Goal: Leave review/rating: Share an evaluation or opinion about a product, service, or content

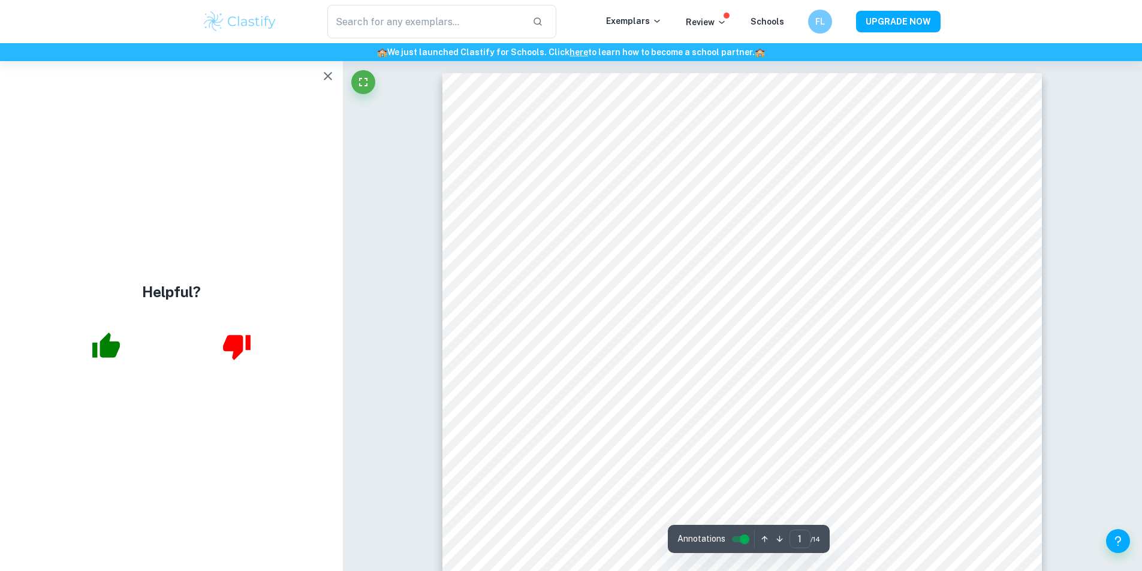
click at [322, 80] on icon "button" at bounding box center [328, 76] width 14 height 14
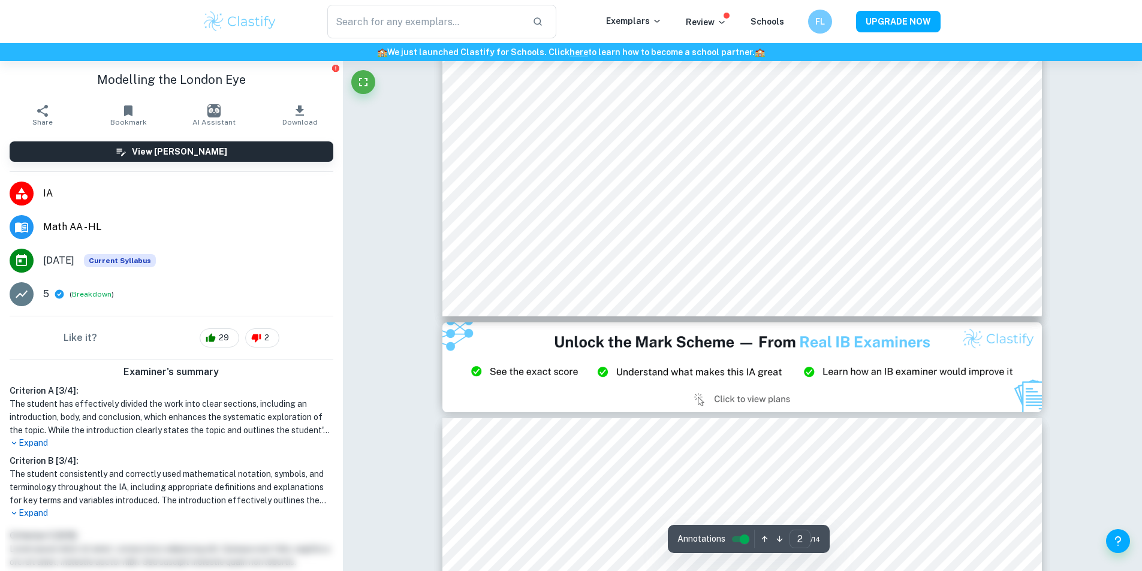
type input "3"
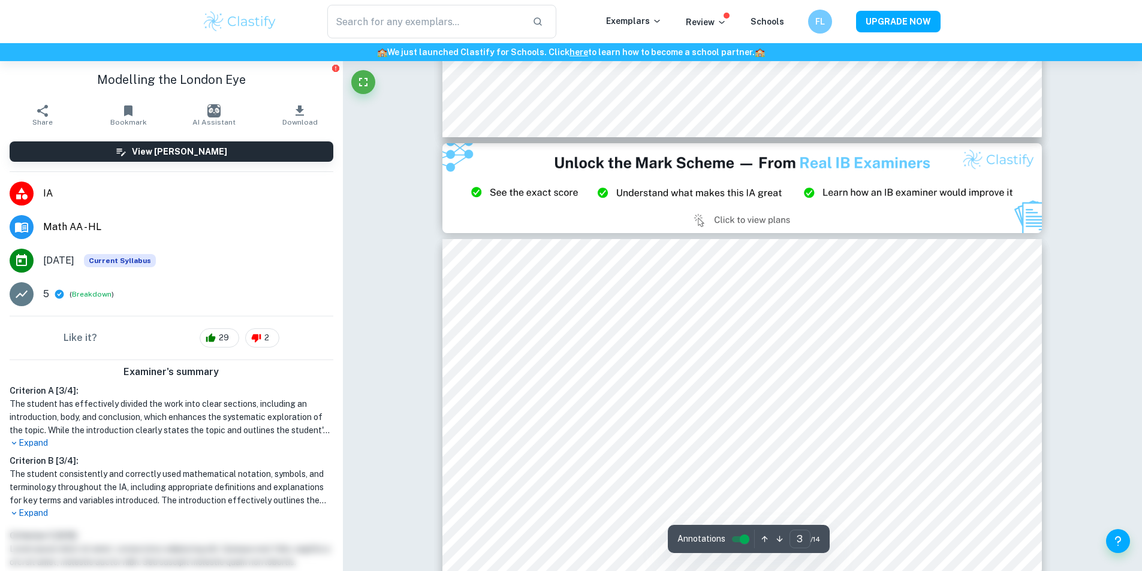
scroll to position [1732, 0]
